Goal: Information Seeking & Learning: Learn about a topic

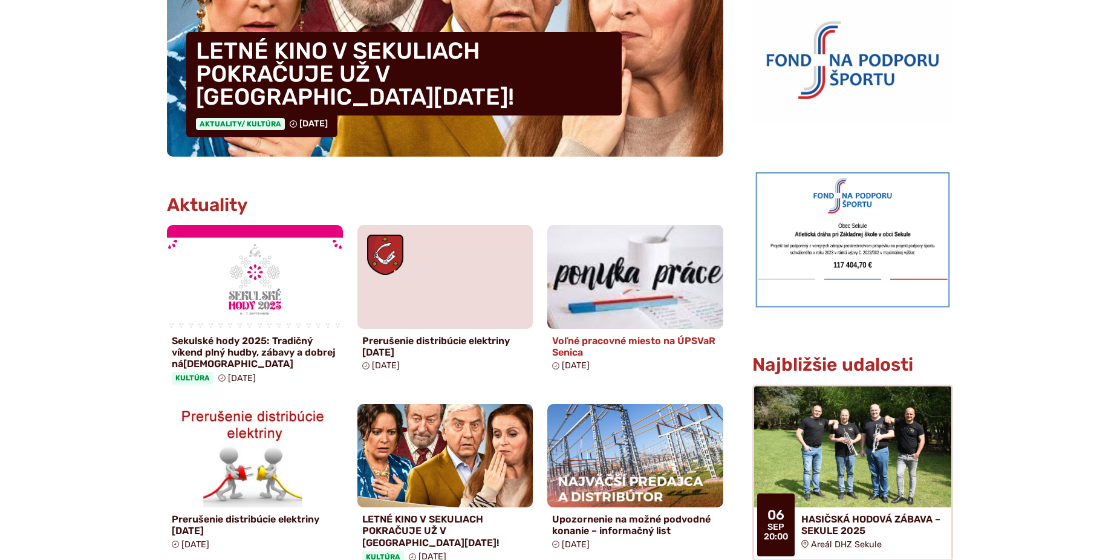
scroll to position [432, 0]
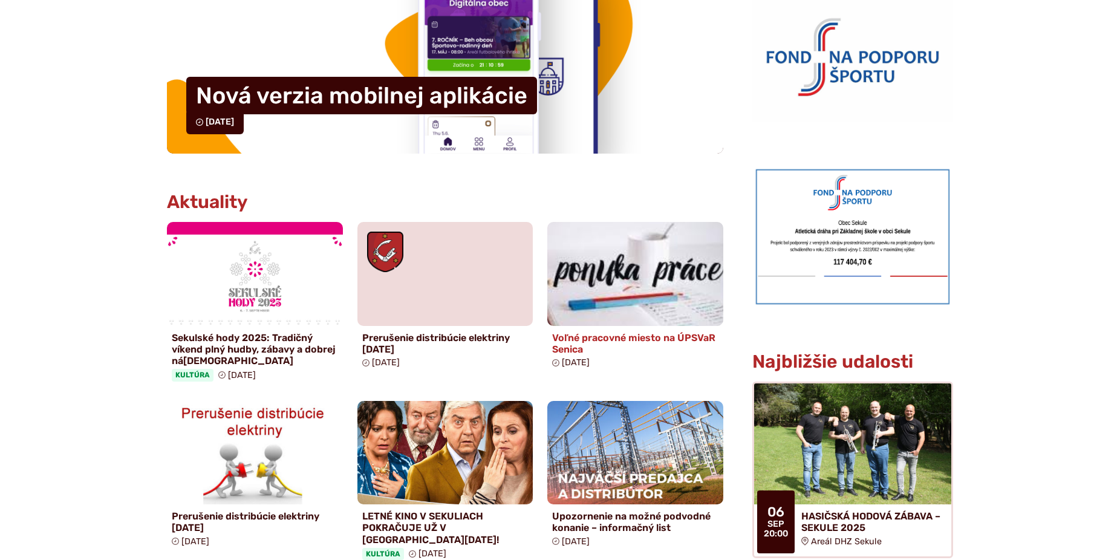
click at [674, 337] on h4 "Voľné pracovné miesto na ÚPSVaR Senica" at bounding box center [635, 343] width 166 height 23
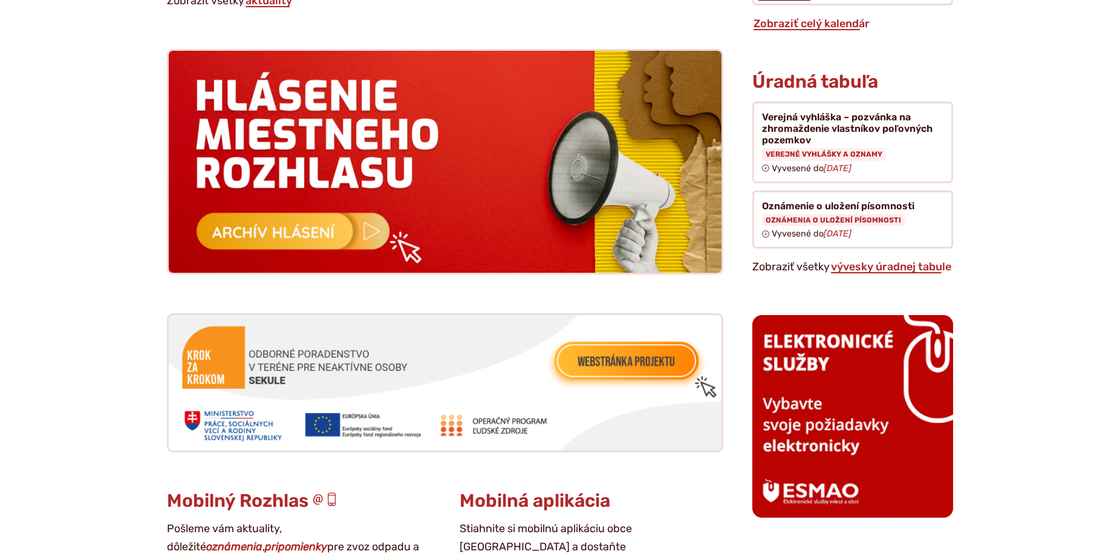
scroll to position [1233, 0]
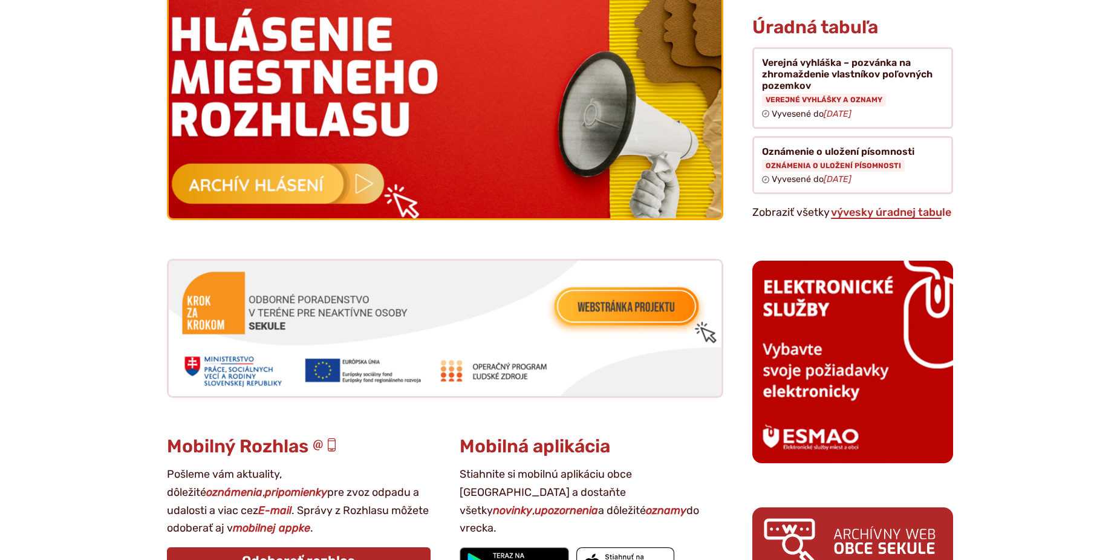
click at [273, 170] on img at bounding box center [445, 107] width 608 height 244
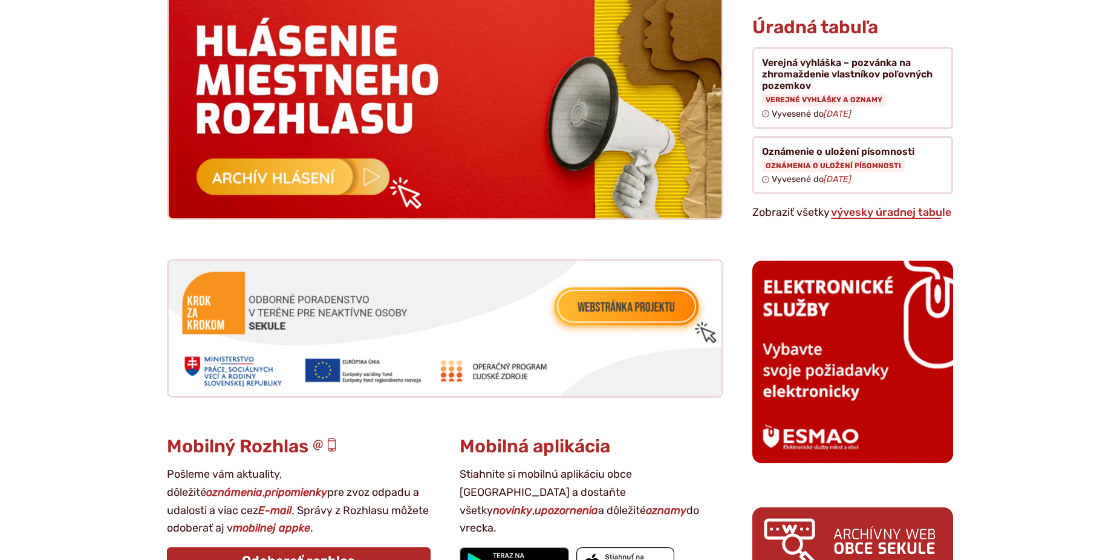
scroll to position [1603, 0]
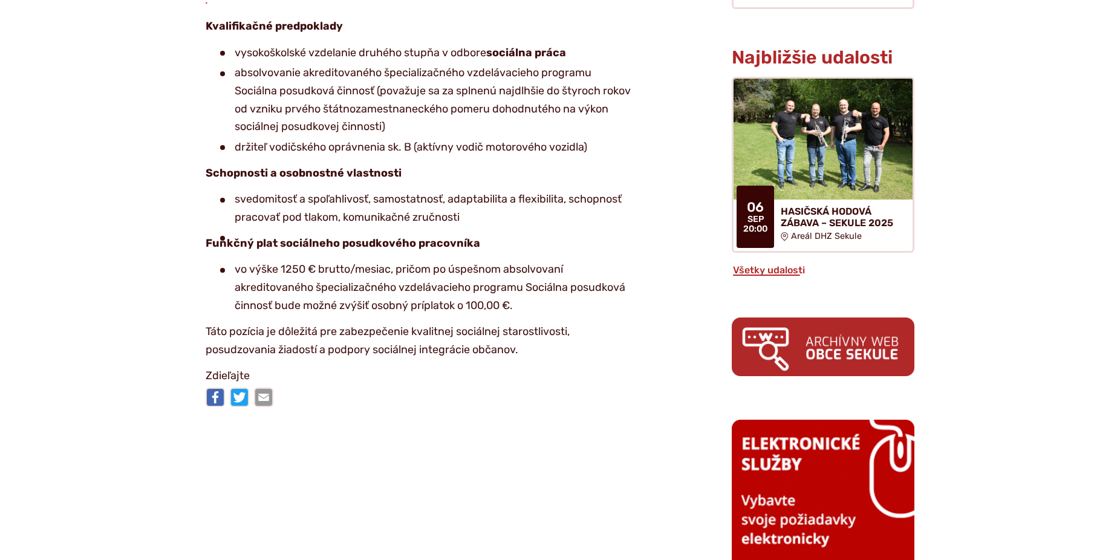
scroll to position [617, 0]
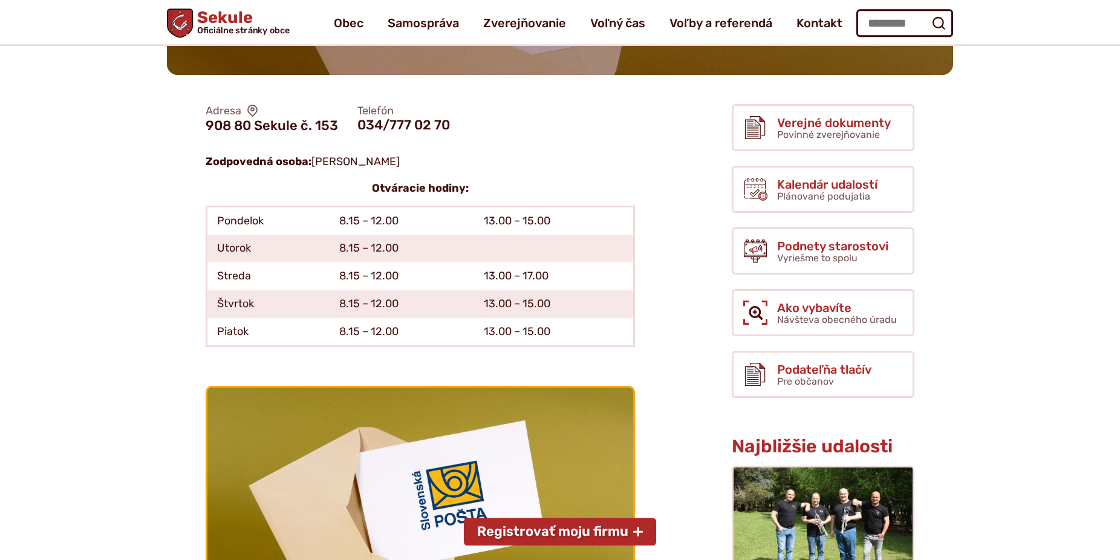
scroll to position [185, 0]
